Goal: Information Seeking & Learning: Learn about a topic

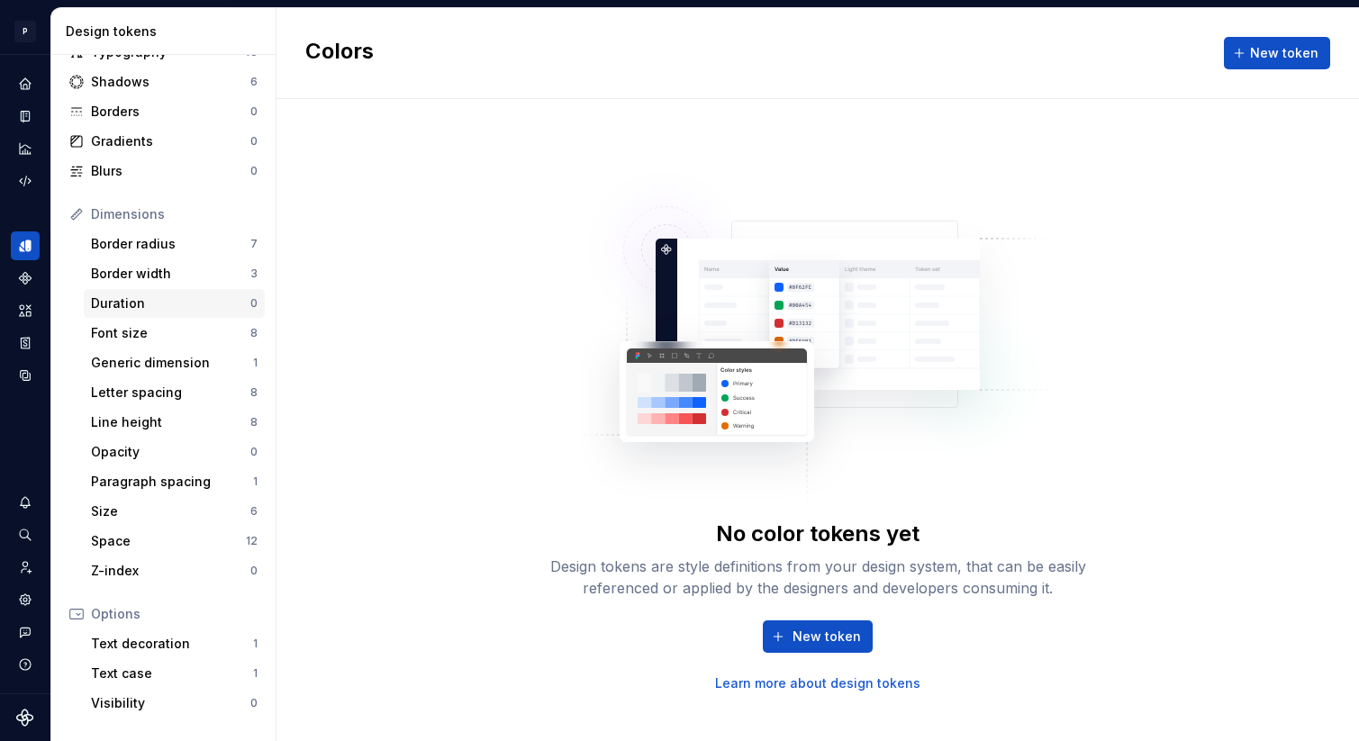
scroll to position [124, 0]
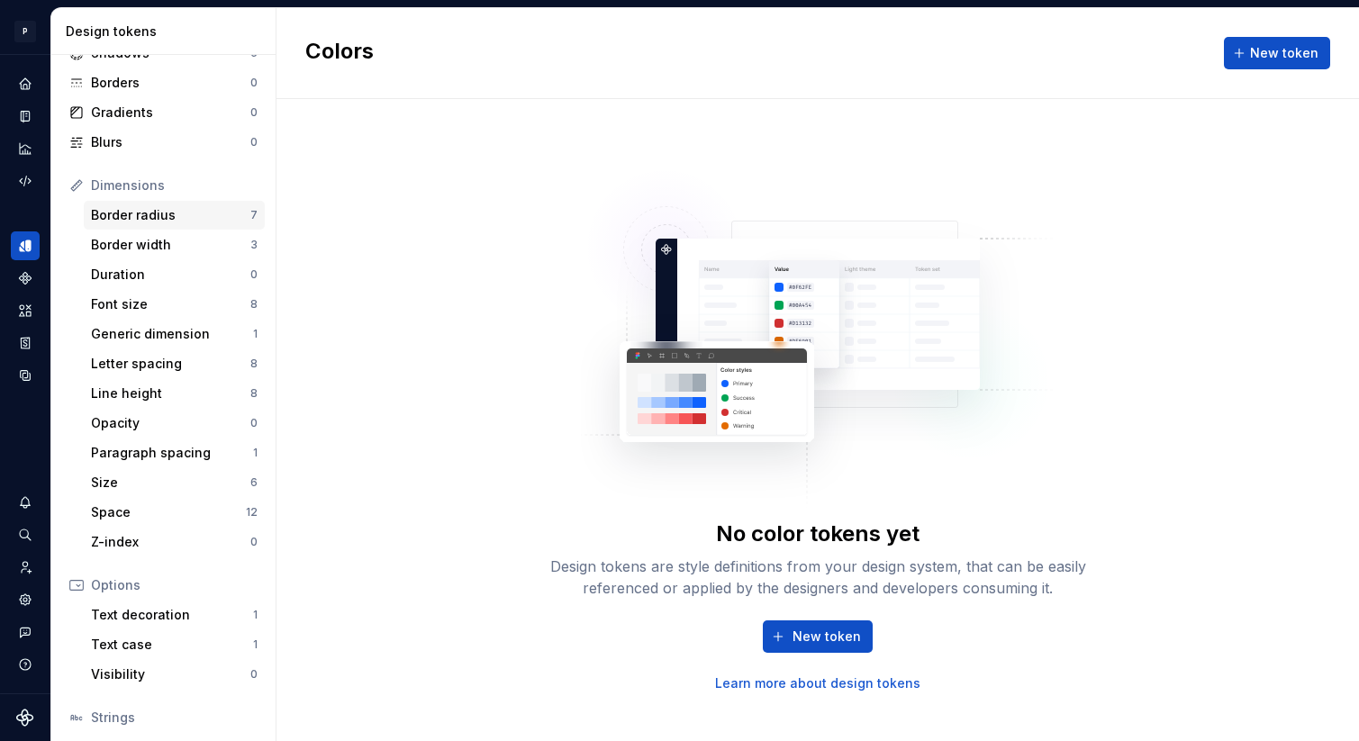
click at [199, 228] on div "Border radius 7" at bounding box center [174, 215] width 181 height 29
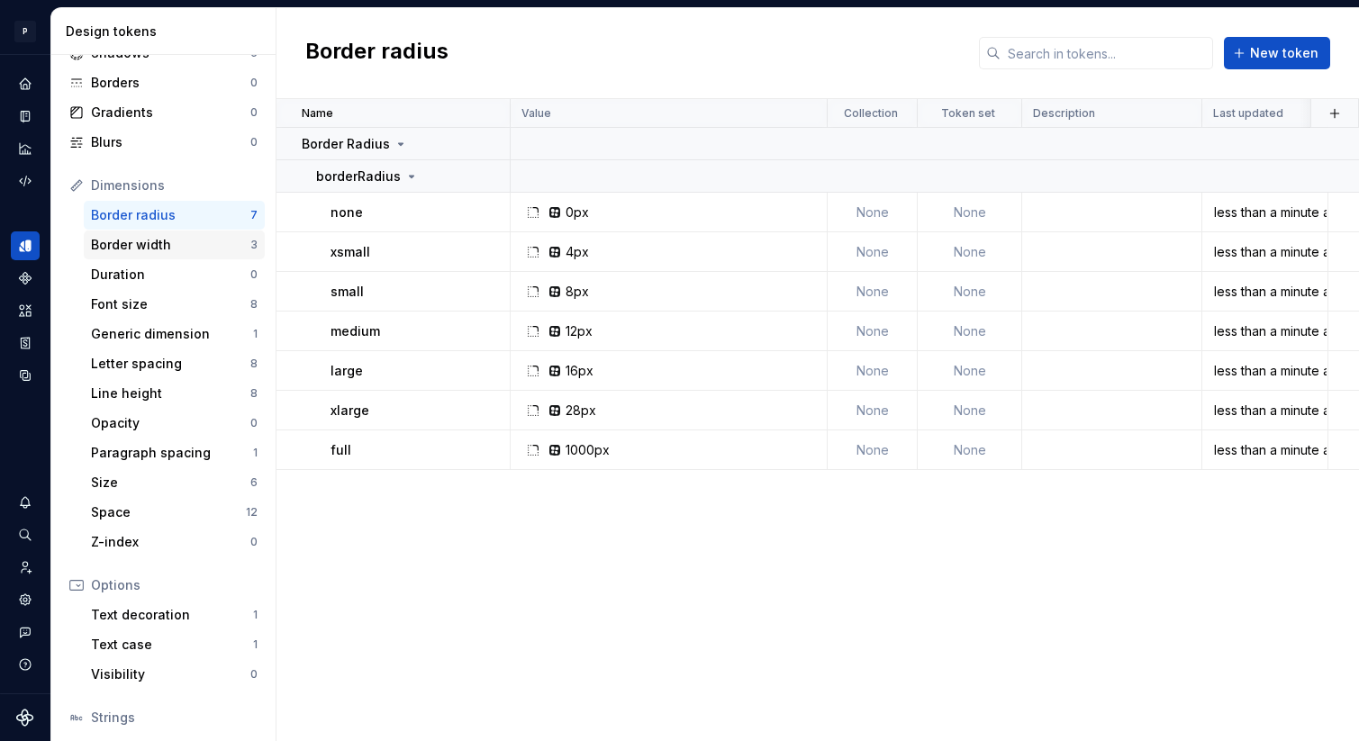
click at [196, 240] on div "Border width" at bounding box center [170, 245] width 159 height 18
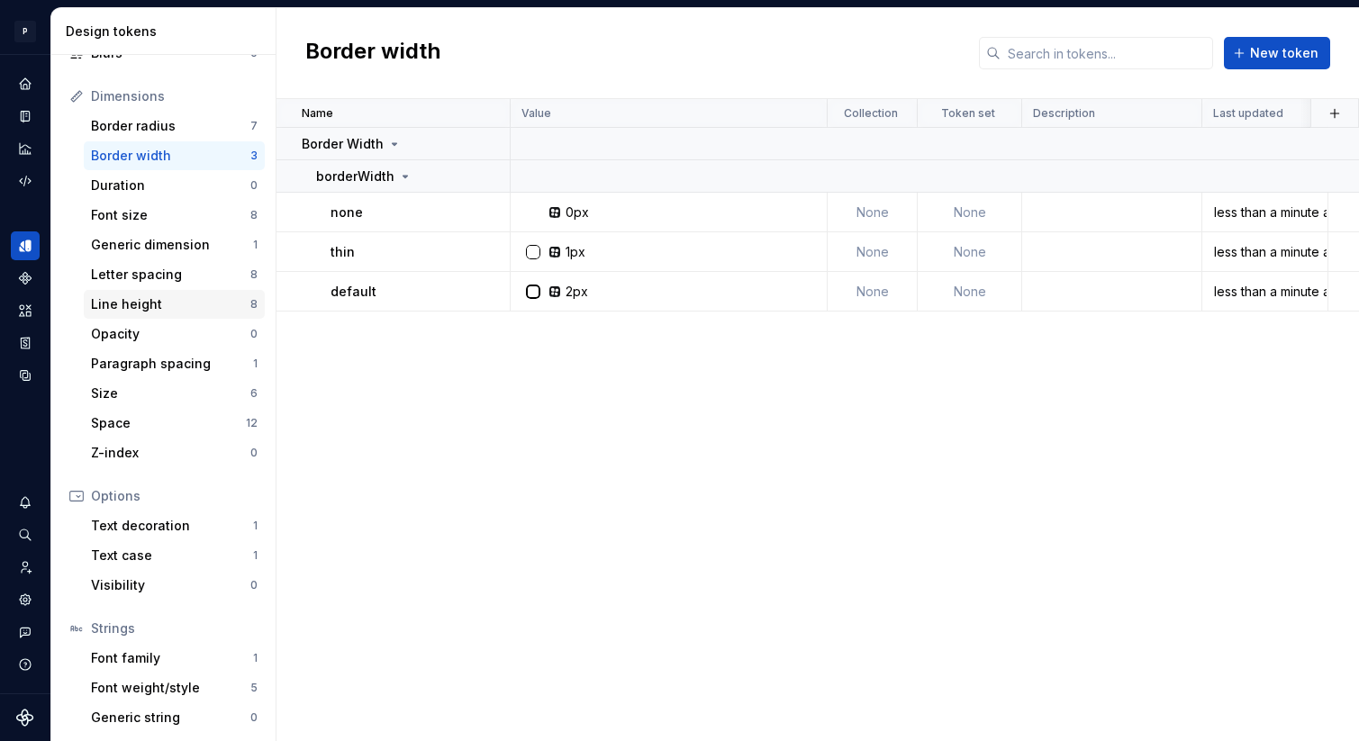
scroll to position [245, 0]
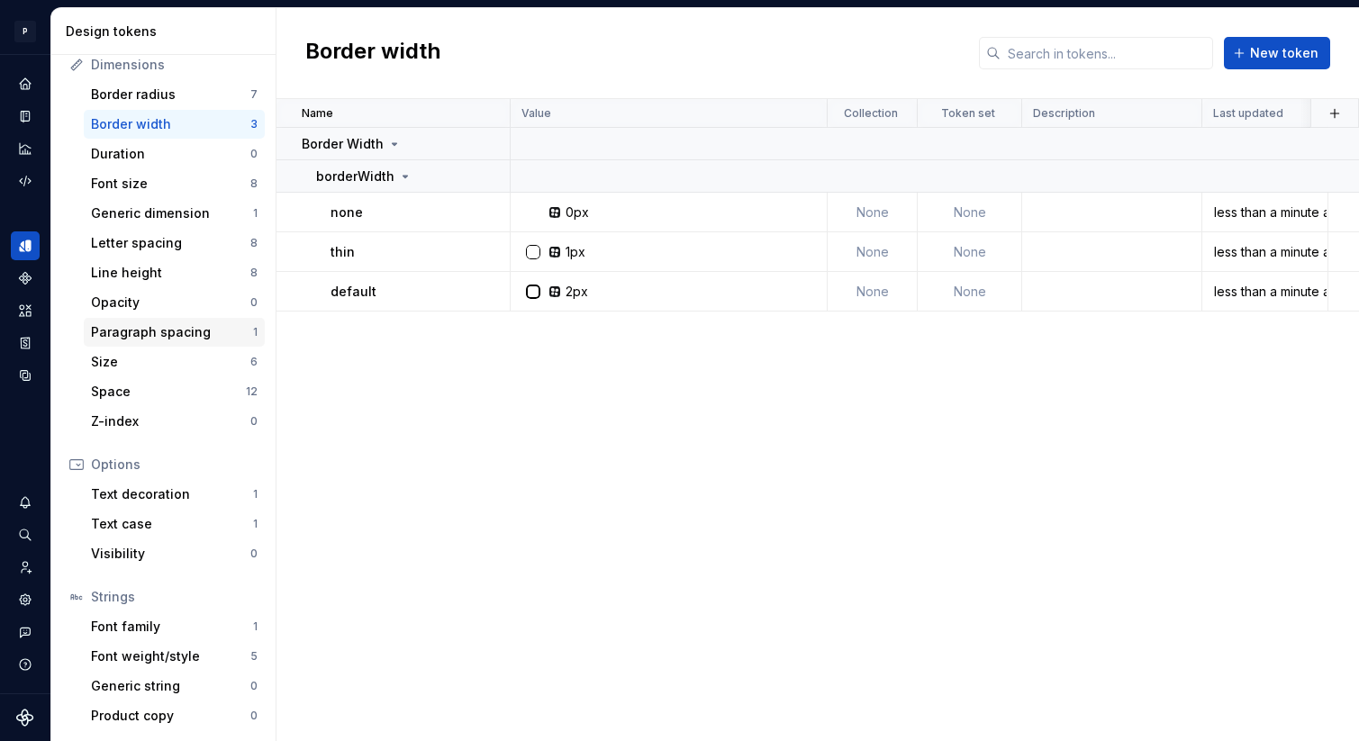
click at [209, 332] on div "Paragraph spacing" at bounding box center [172, 332] width 162 height 18
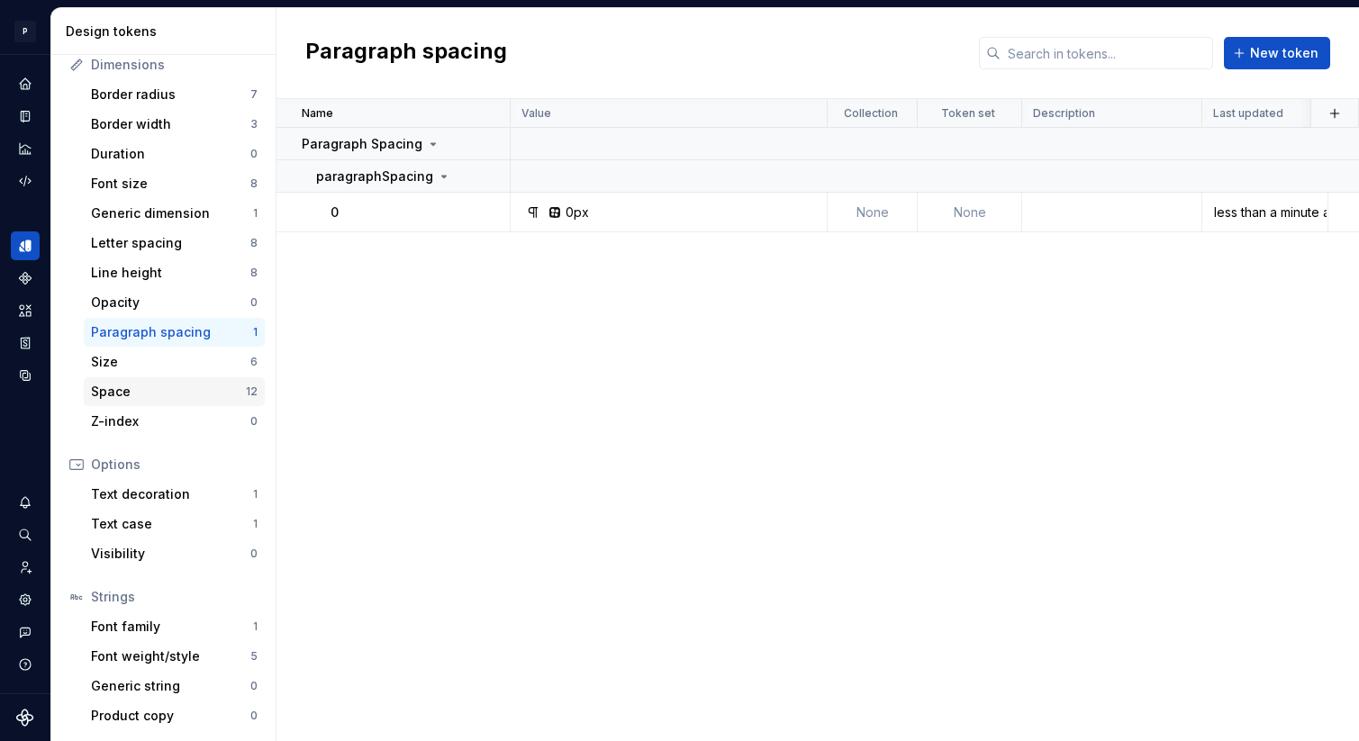
click at [197, 377] on div "Space 12" at bounding box center [174, 391] width 181 height 29
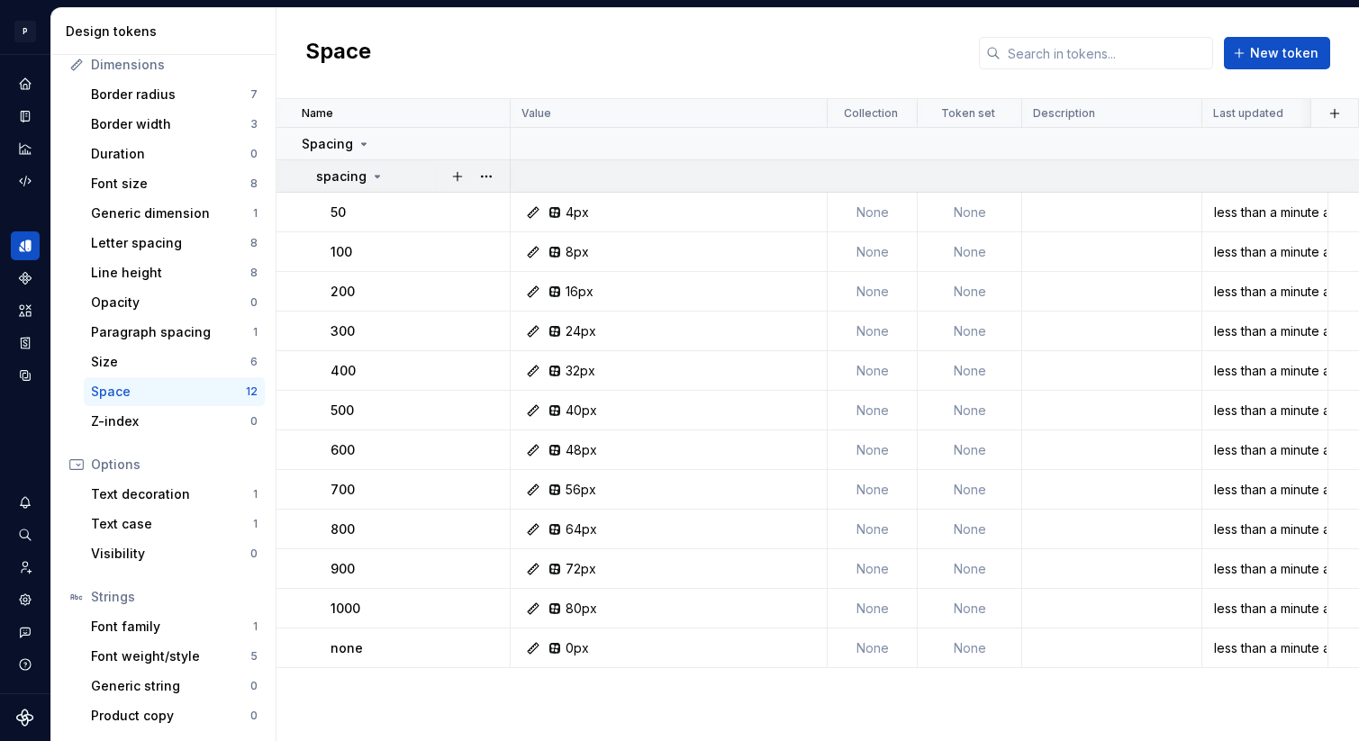
click at [375, 170] on icon at bounding box center [377, 176] width 14 height 14
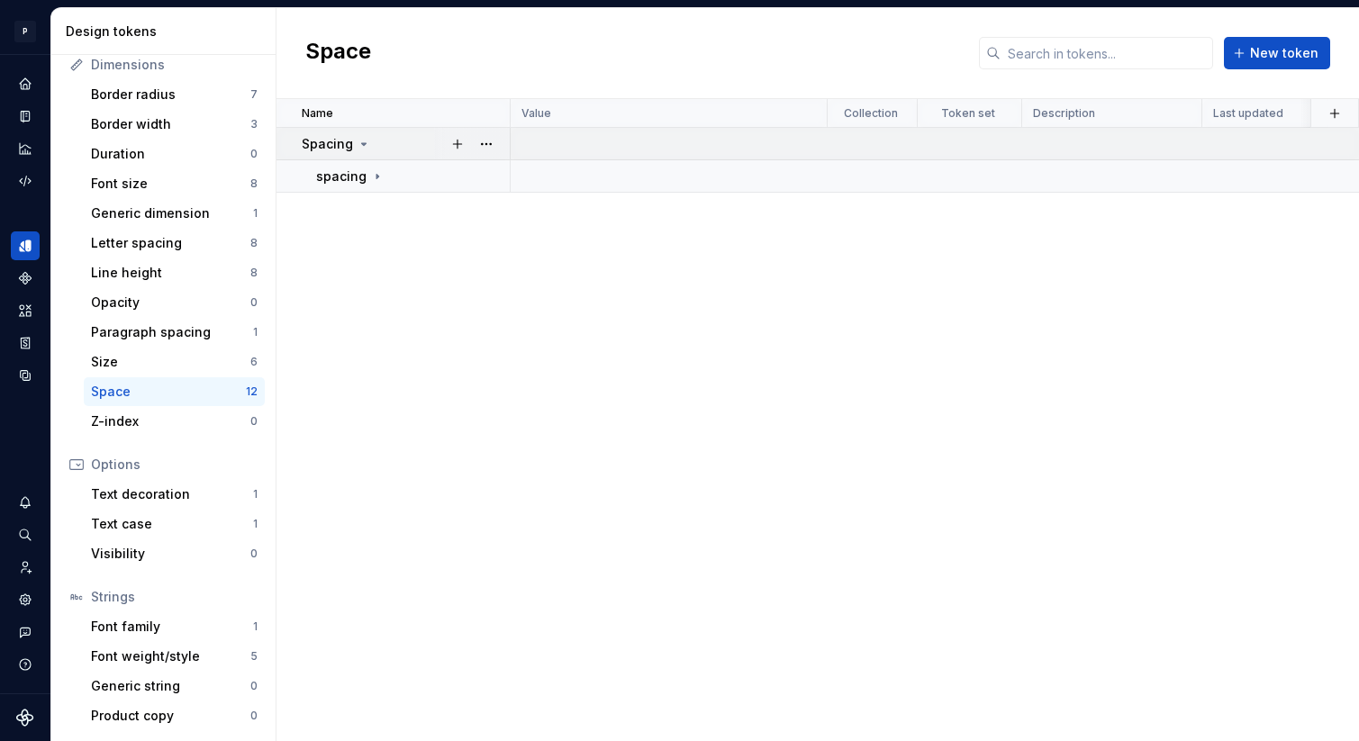
click at [365, 140] on icon at bounding box center [364, 144] width 14 height 14
click at [178, 241] on div "Letter spacing" at bounding box center [170, 243] width 159 height 18
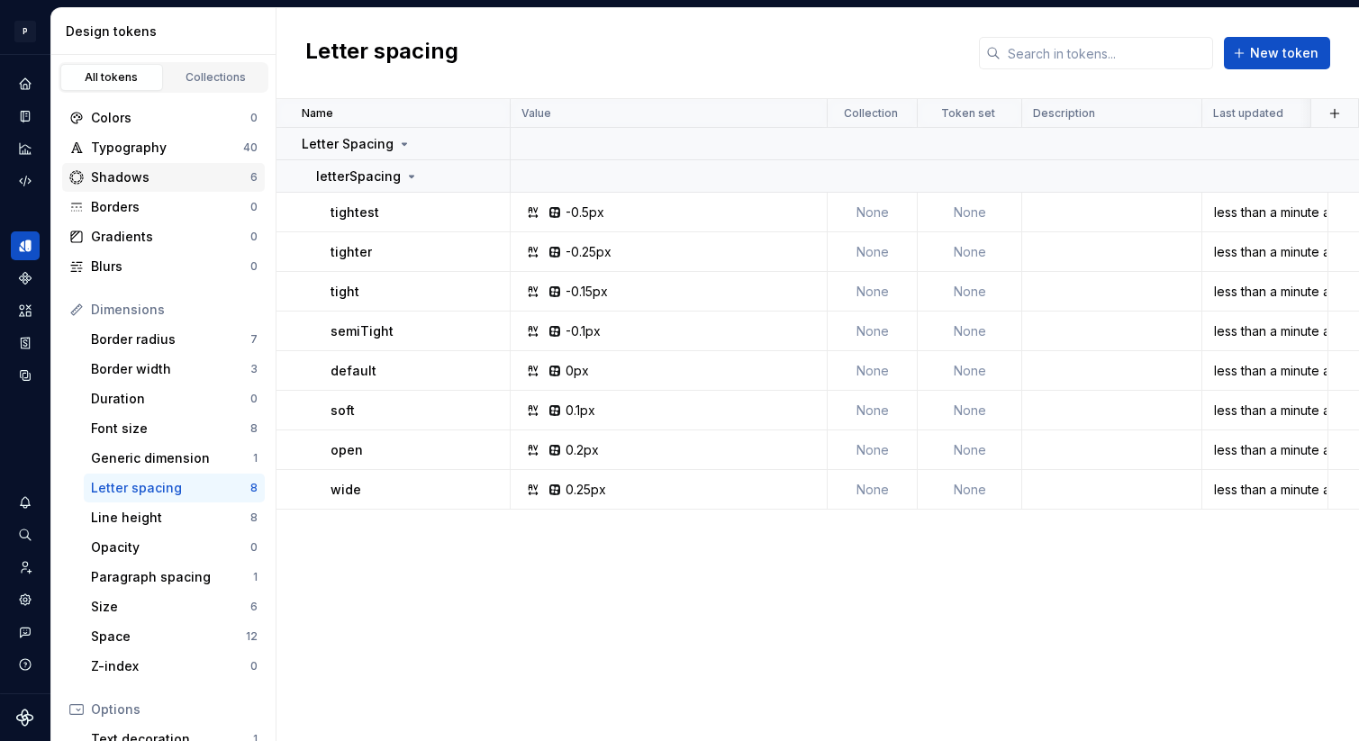
click at [156, 166] on div "Shadows 6" at bounding box center [163, 177] width 203 height 29
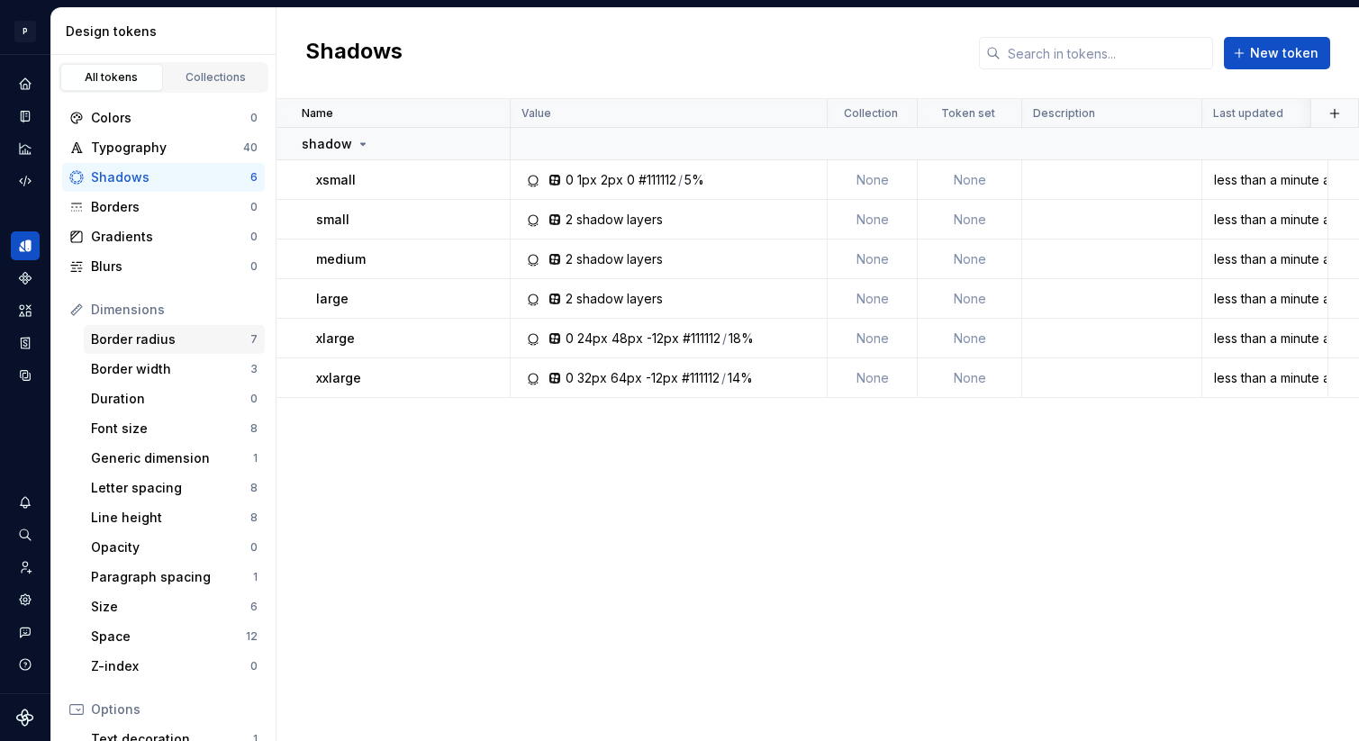
click at [150, 331] on div "Border radius" at bounding box center [170, 340] width 159 height 18
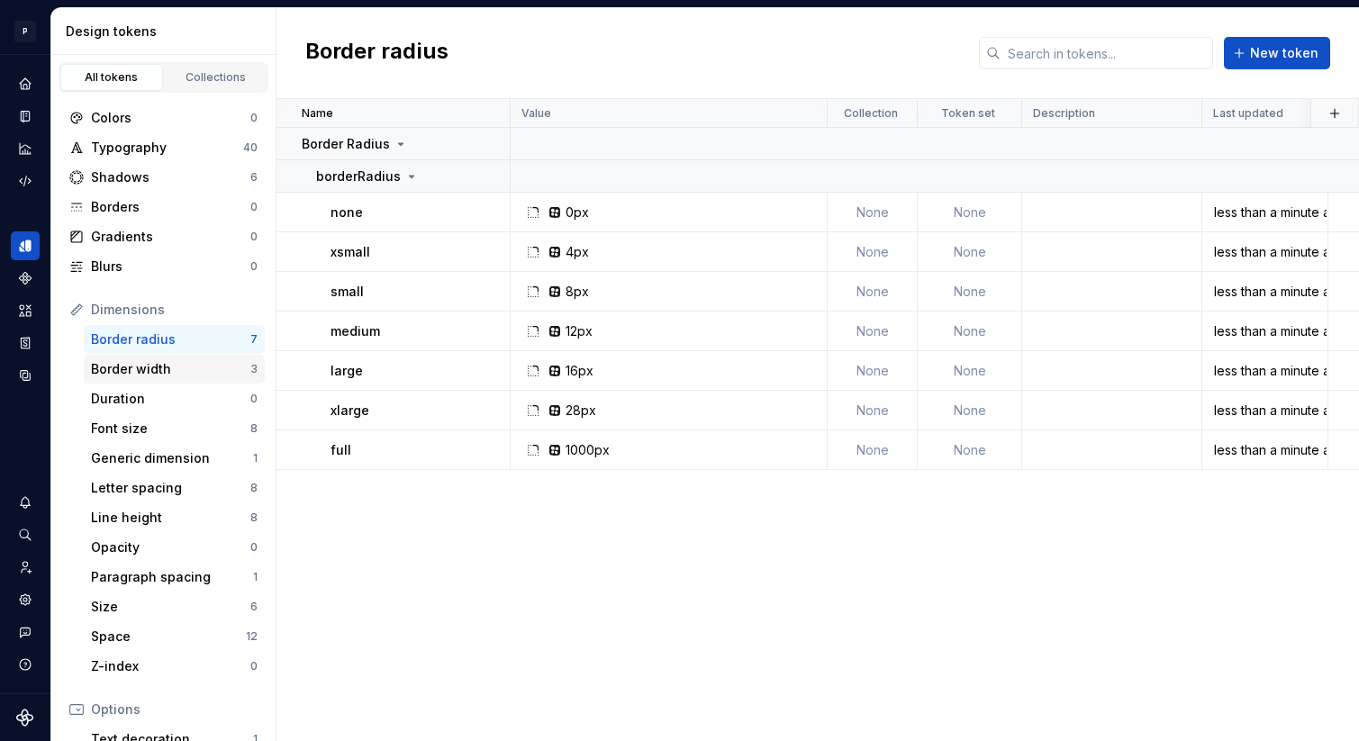
click at [151, 358] on div "Border width 3" at bounding box center [174, 369] width 181 height 29
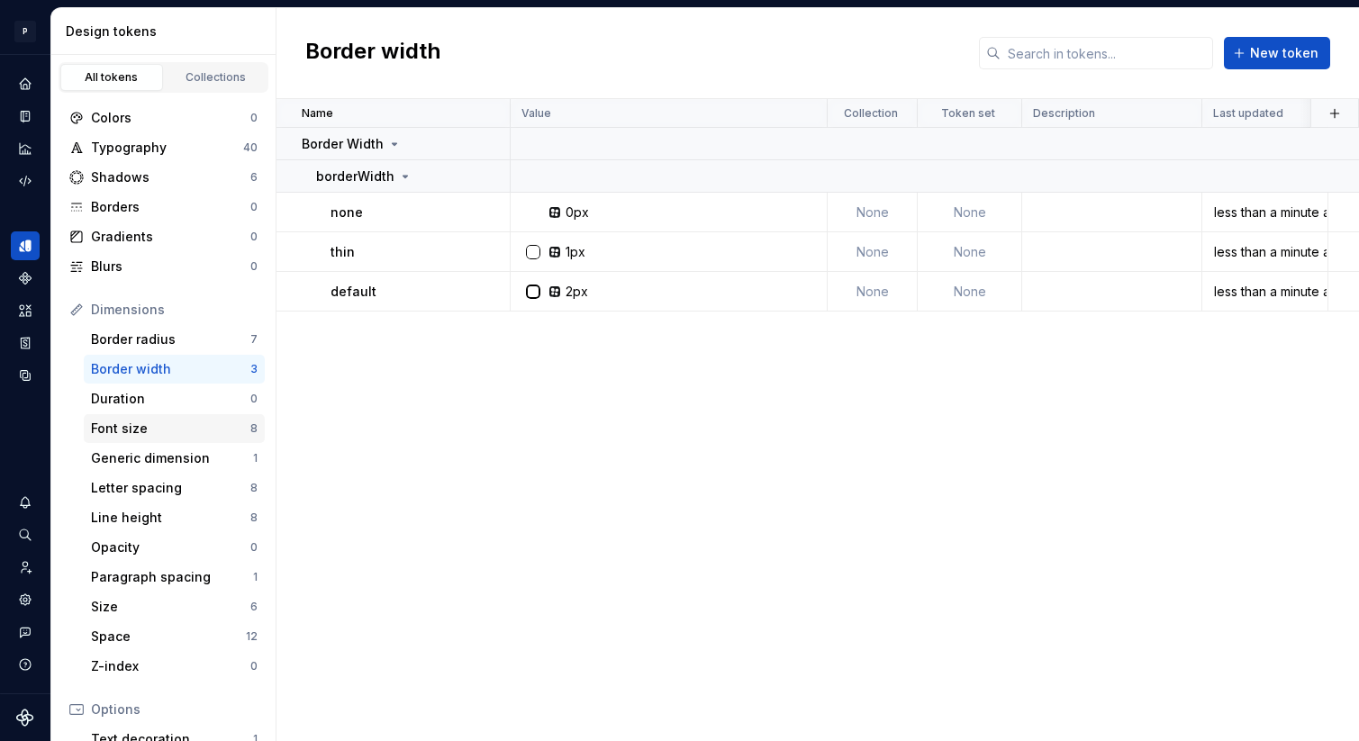
click at [153, 417] on div "Font size 8" at bounding box center [174, 428] width 181 height 29
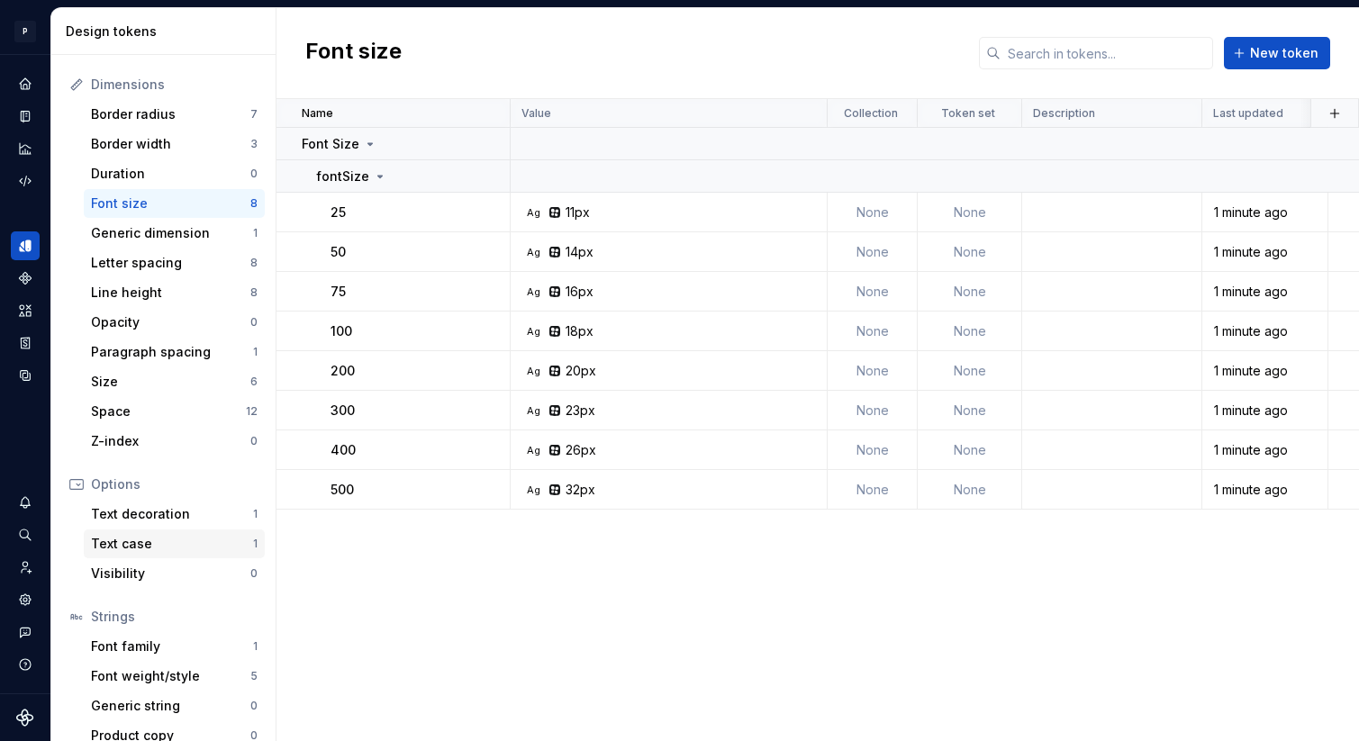
scroll to position [245, 0]
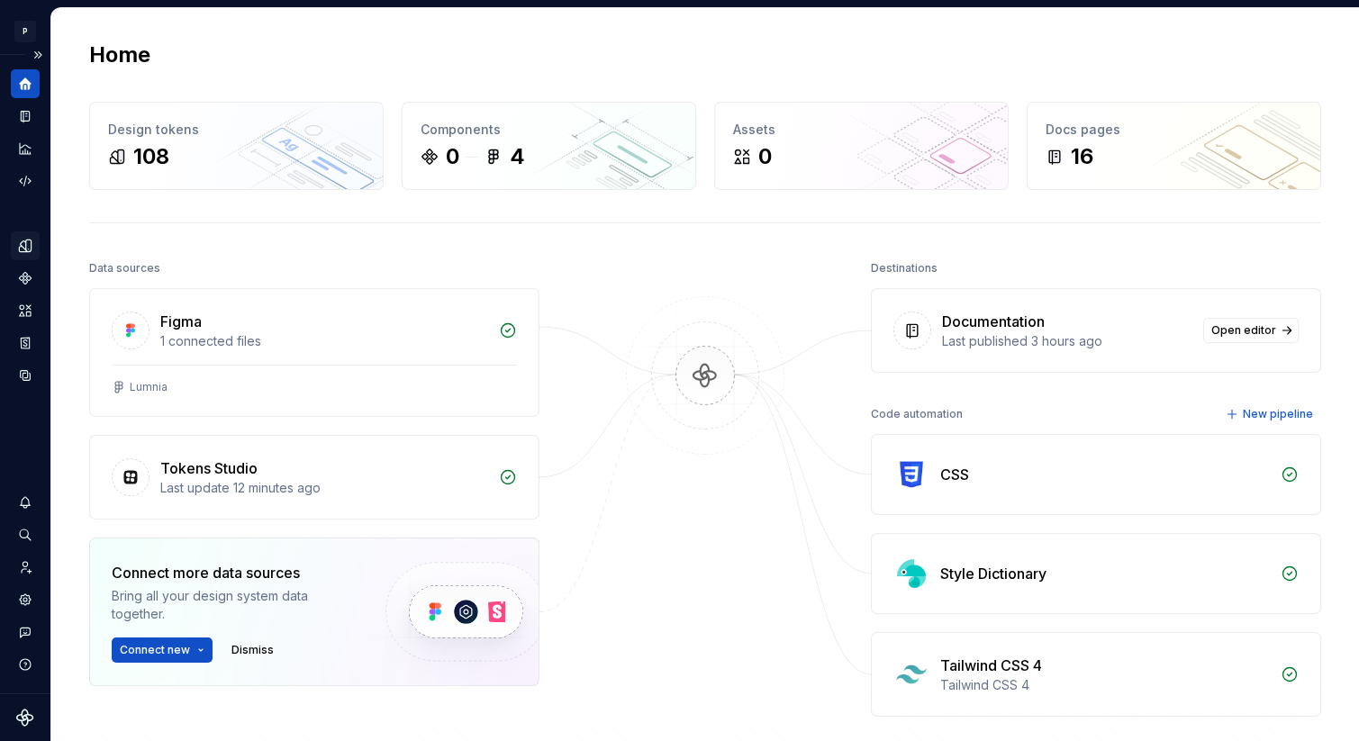
click at [24, 240] on icon "Design tokens" at bounding box center [25, 246] width 12 height 12
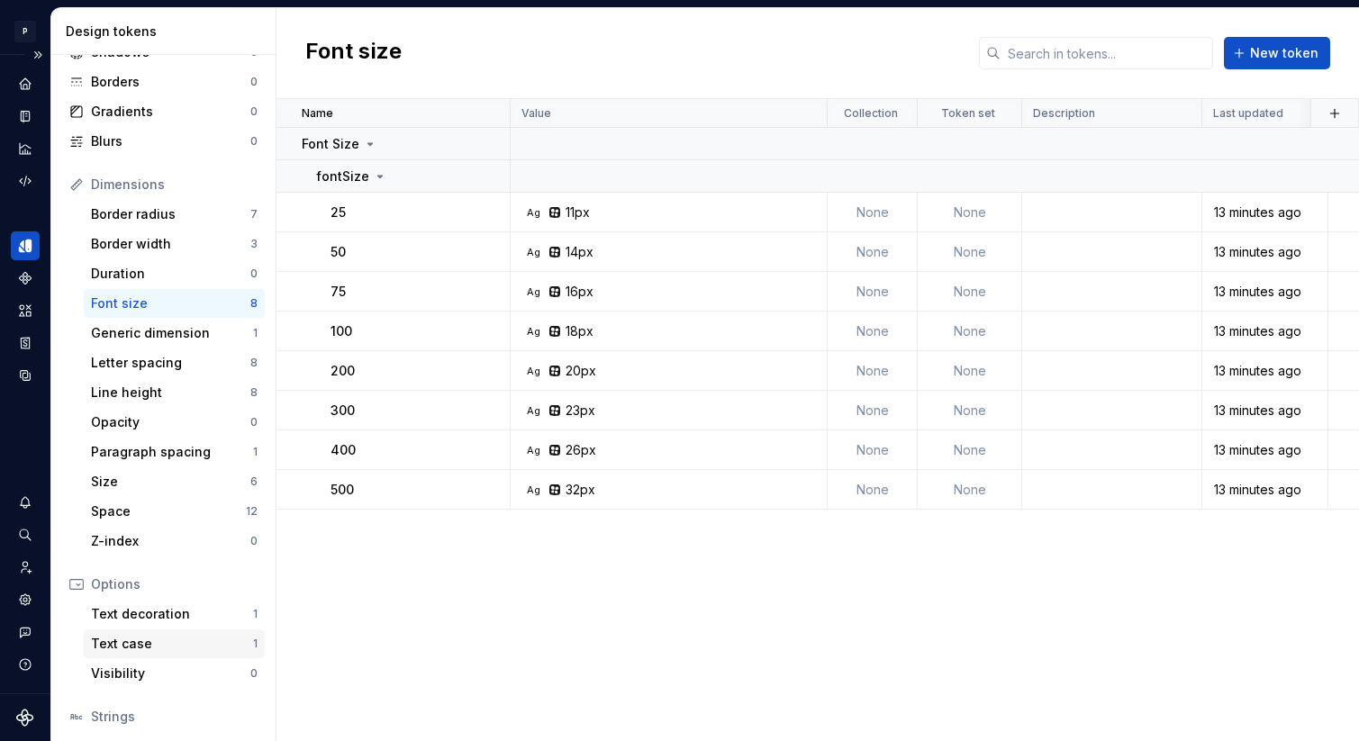
scroll to position [100, 0]
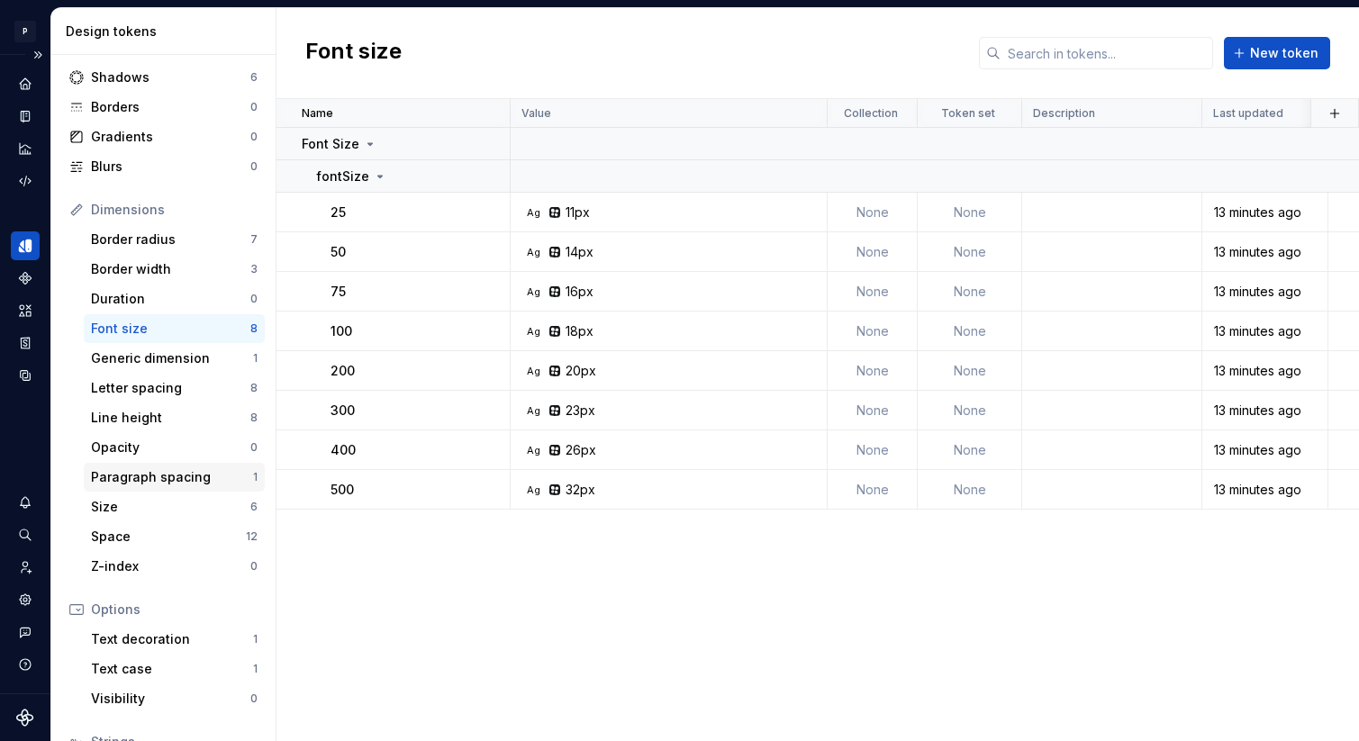
click at [155, 483] on div "Paragraph spacing" at bounding box center [172, 477] width 162 height 18
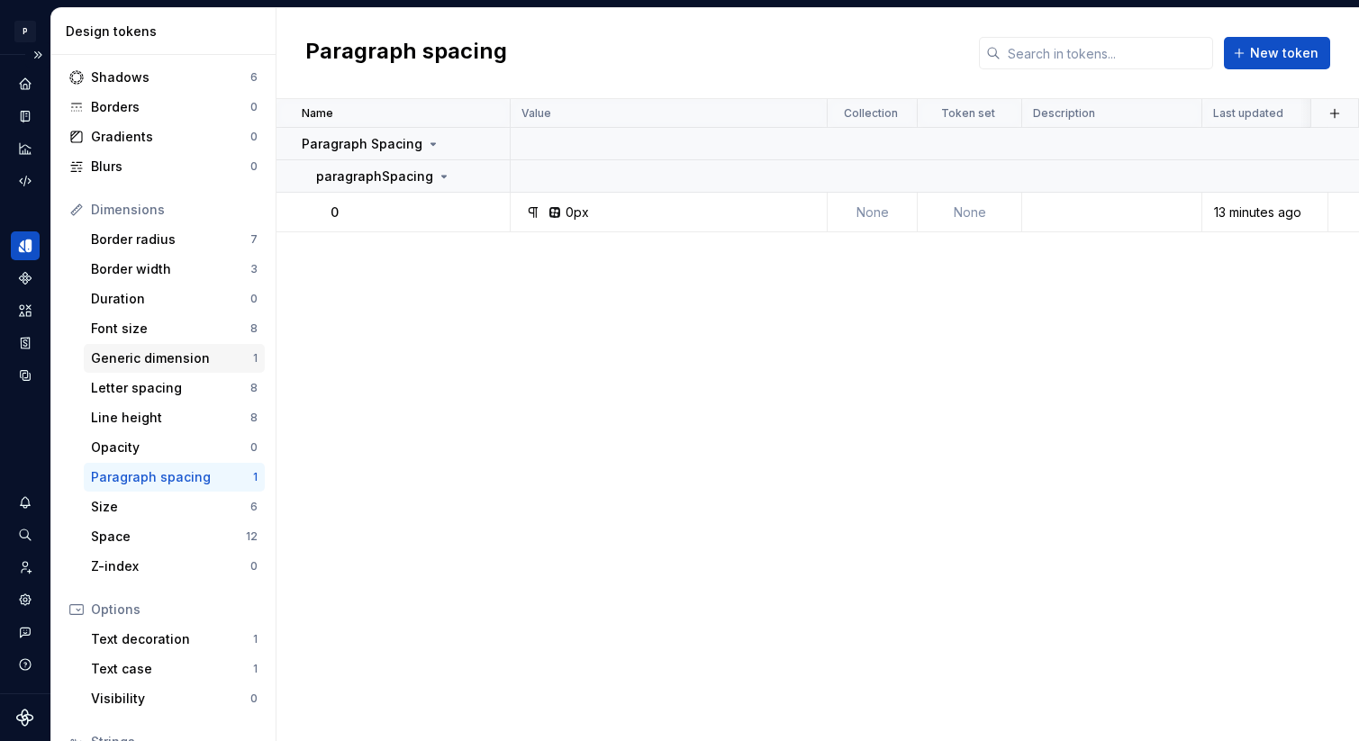
click at [149, 366] on div "Generic dimension" at bounding box center [172, 358] width 162 height 18
